Goal: Task Accomplishment & Management: Manage account settings

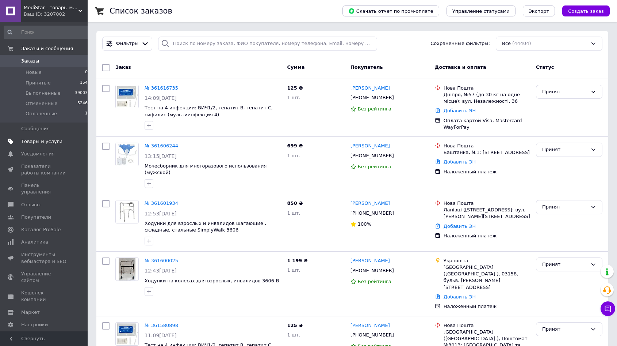
click at [51, 143] on span "Товары и услуги" at bounding box center [41, 141] width 41 height 7
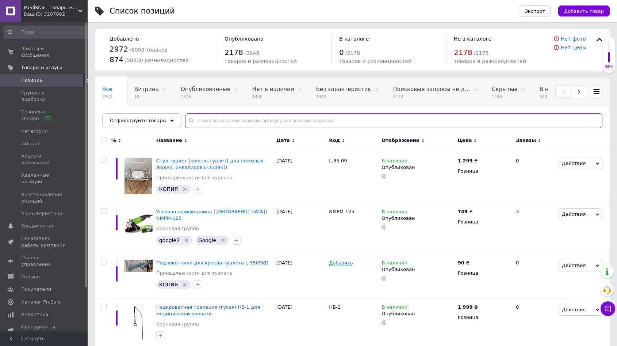
click at [233, 124] on input "text" at bounding box center [393, 120] width 417 height 15
click at [523, 141] on span "Заказы" at bounding box center [526, 140] width 20 height 7
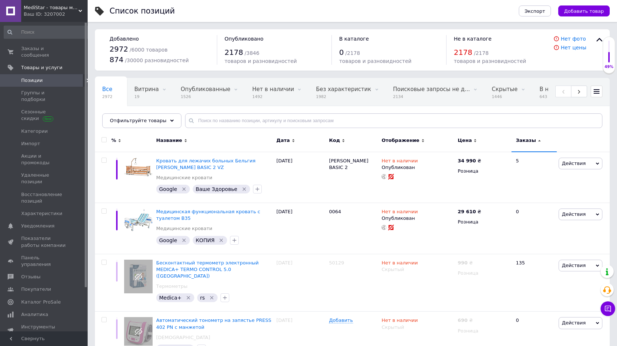
click at [522, 140] on span "Заказы" at bounding box center [526, 140] width 20 height 7
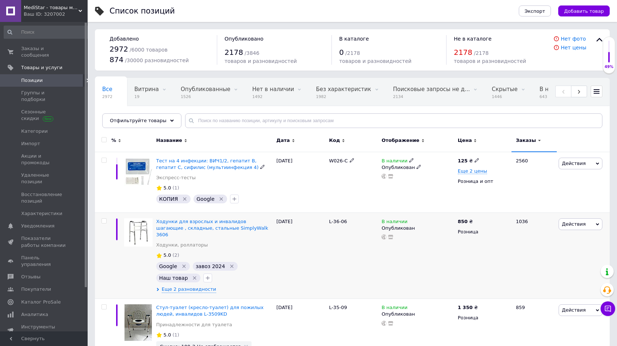
scroll to position [105, 0]
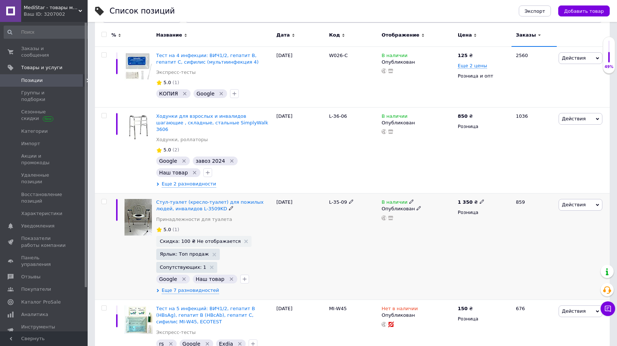
click at [206, 199] on div "Стул-туалет (кресло-туалет) для пожилых людей, инвалидов L-3509KD" at bounding box center [214, 205] width 117 height 13
click at [202, 199] on span "Стул-туалет (кресло-туалет) для пожилых людей, инвалидов L-3509KD" at bounding box center [209, 205] width 107 height 12
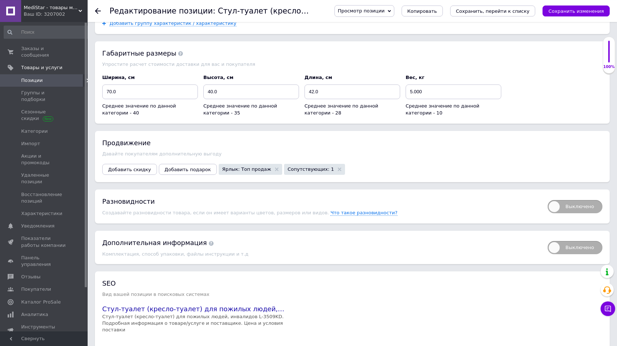
scroll to position [736, 0]
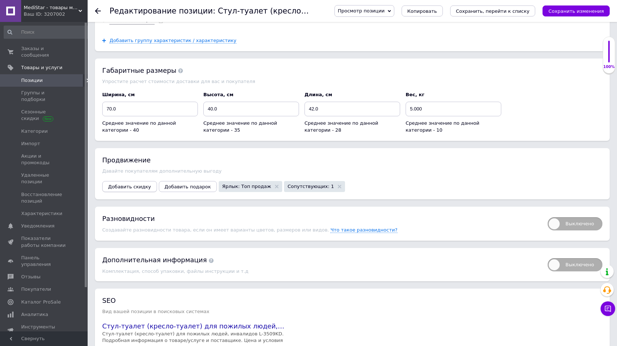
click at [136, 185] on span "Добавить скидку" at bounding box center [129, 186] width 43 height 5
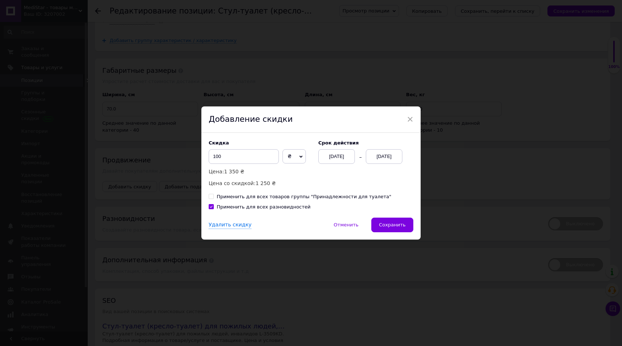
click at [369, 156] on div "[DATE]" at bounding box center [384, 156] width 37 height 15
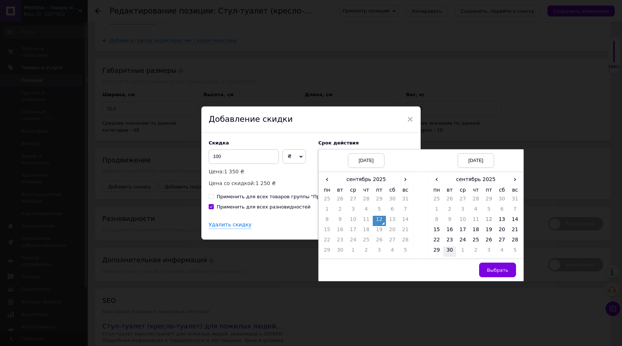
click at [447, 249] on td "30" at bounding box center [449, 251] width 13 height 10
click at [497, 265] on button "Выбрать" at bounding box center [497, 269] width 37 height 15
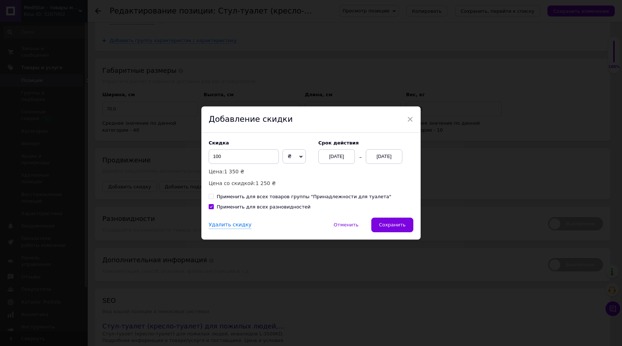
click at [290, 207] on div "Применить для всех разновидностей" at bounding box center [264, 206] width 94 height 7
click at [213, 207] on input "Применить для всех разновидностей" at bounding box center [211, 206] width 5 height 5
checkbox input "false"
drag, startPoint x: 228, startPoint y: 160, endPoint x: 203, endPoint y: 158, distance: 24.9
click at [209, 158] on input "100" at bounding box center [244, 156] width 70 height 15
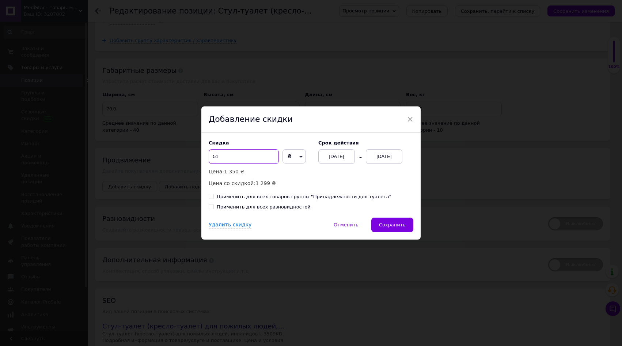
type input "51"
click at [324, 167] on div "Скидка 51 ₴ % Цена: 1 350 ₴ Цена со [DEMOGRAPHIC_DATA]: 1 299 ₴ Cрок действия […" at bounding box center [311, 163] width 205 height 47
click at [401, 223] on span "Сохранить" at bounding box center [392, 224] width 27 height 5
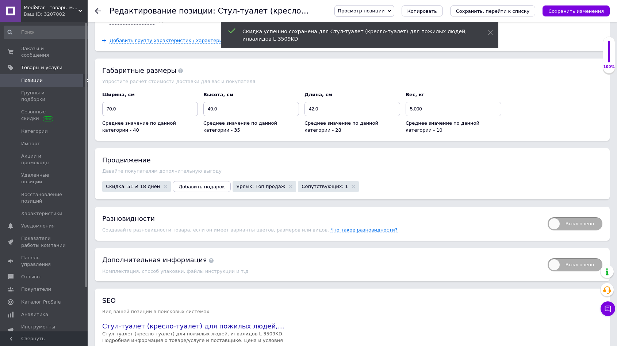
scroll to position [801, 0]
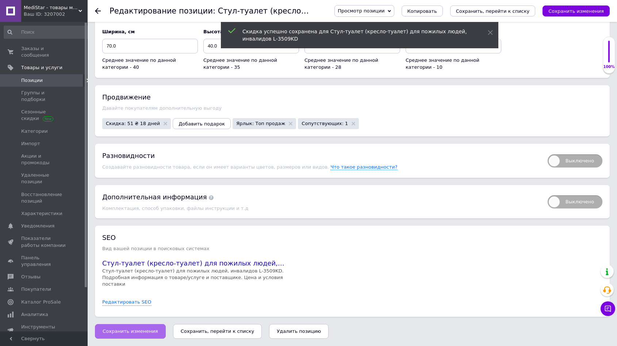
click at [129, 329] on span "Сохранить изменения" at bounding box center [131, 330] width 56 height 5
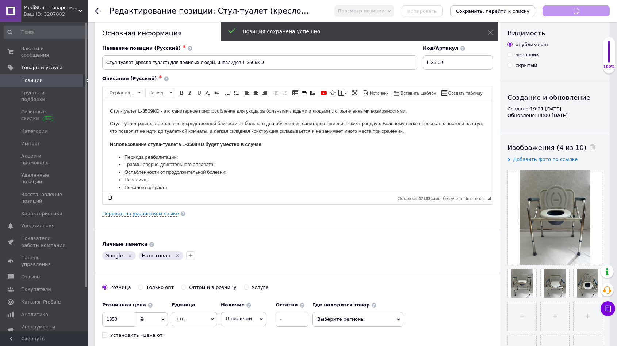
scroll to position [0, 0]
